Goal: Book appointment/travel/reservation

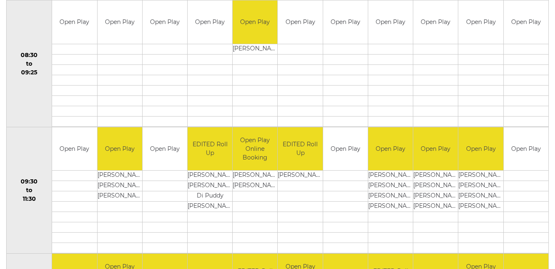
scroll to position [132, 0]
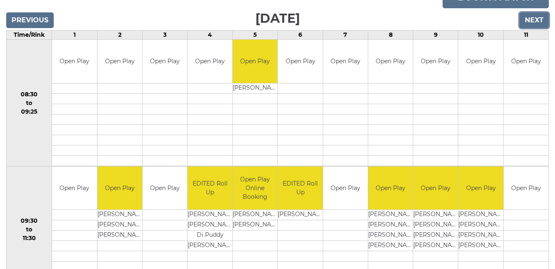
click at [531, 20] on input "Next" at bounding box center [533, 20] width 29 height 16
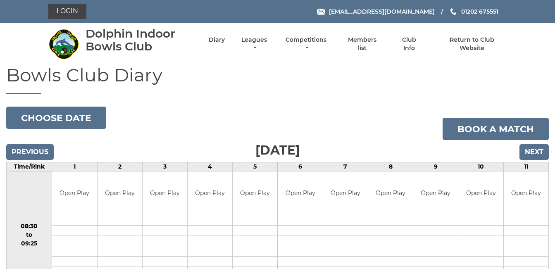
click at [531, 20] on div "Login [EMAIL_ADDRESS][DOMAIN_NAME] 01202 675551" at bounding box center [277, 11] width 555 height 23
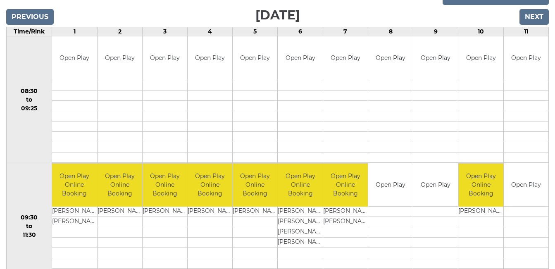
scroll to position [132, 0]
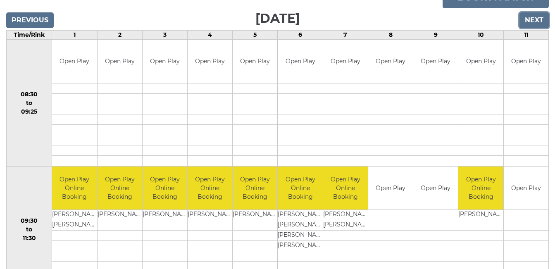
click at [535, 19] on input "Next" at bounding box center [533, 20] width 29 height 16
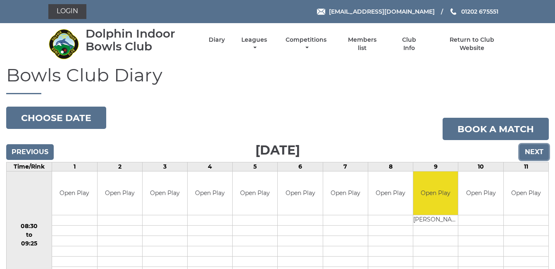
click at [537, 148] on input "Next" at bounding box center [533, 152] width 29 height 16
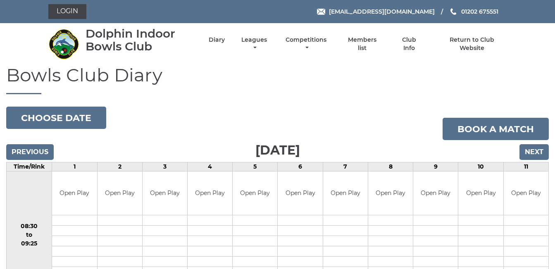
scroll to position [0, 0]
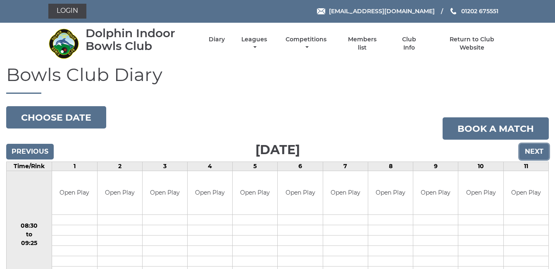
click at [539, 147] on input "Next" at bounding box center [533, 152] width 29 height 16
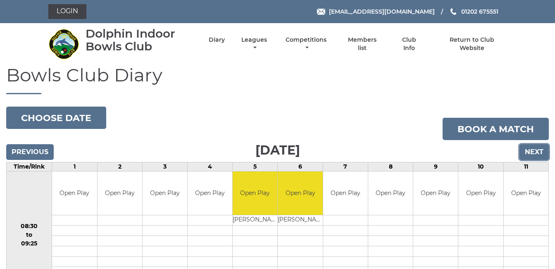
click at [539, 147] on input "Next" at bounding box center [533, 152] width 29 height 16
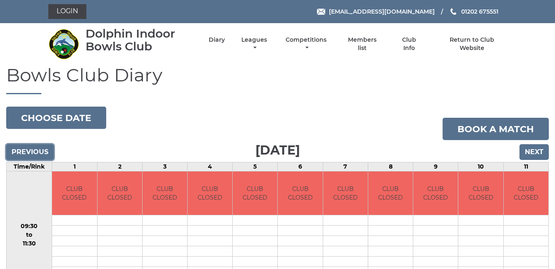
click at [26, 151] on input "Previous" at bounding box center [30, 152] width 48 height 16
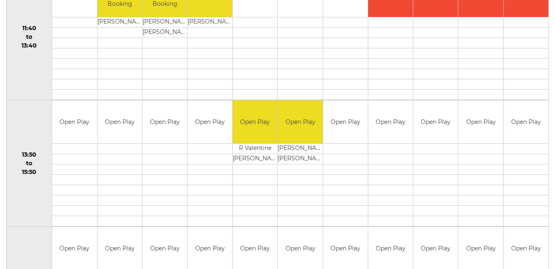
scroll to position [390, 0]
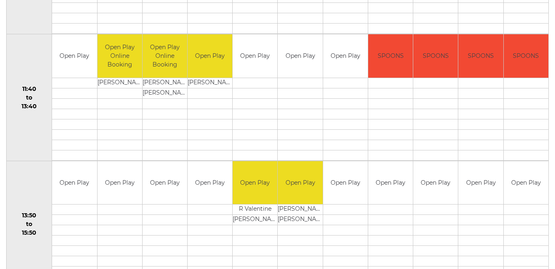
click at [553, 104] on div "Bowls Club Diary 2025-09-19 Choose date Book a match Friday 19th September 2025…" at bounding box center [277, 170] width 555 height 993
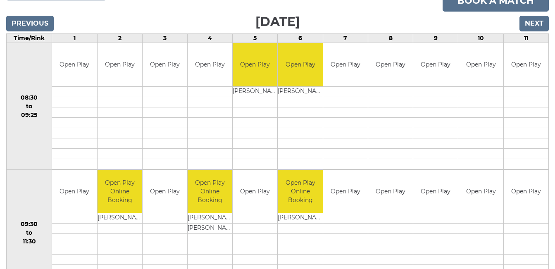
scroll to position [109, 0]
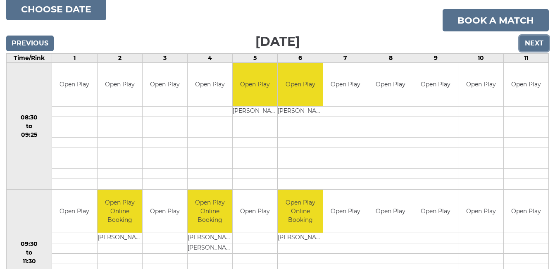
click at [536, 43] on input "Next" at bounding box center [533, 44] width 29 height 16
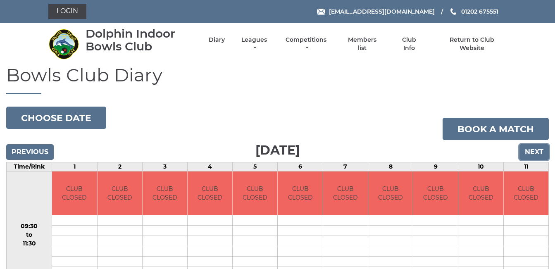
click at [534, 149] on input "Next" at bounding box center [533, 152] width 29 height 16
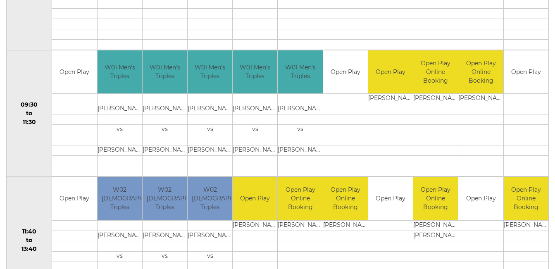
scroll to position [239, 0]
